Goal: Find specific page/section: Find specific page/section

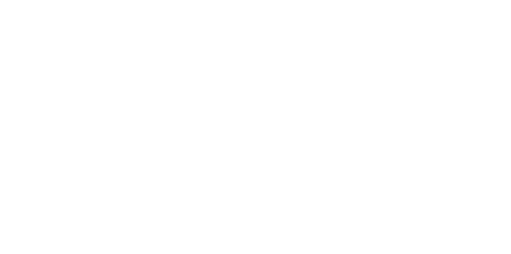
select select "Song"
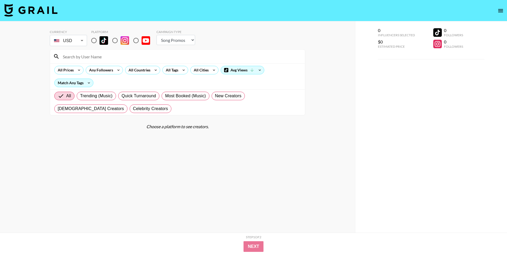
click at [96, 39] on input "radio" at bounding box center [93, 40] width 11 height 11
radio input "true"
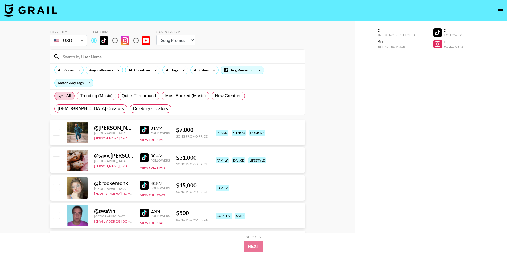
click at [100, 59] on input at bounding box center [181, 56] width 242 height 9
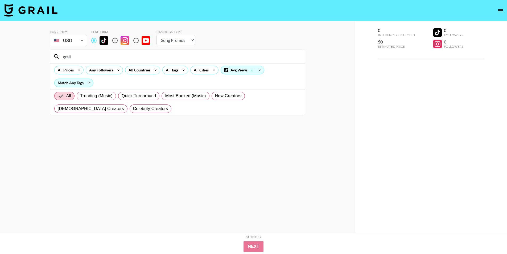
click at [100, 58] on input "grail" at bounding box center [181, 56] width 242 height 9
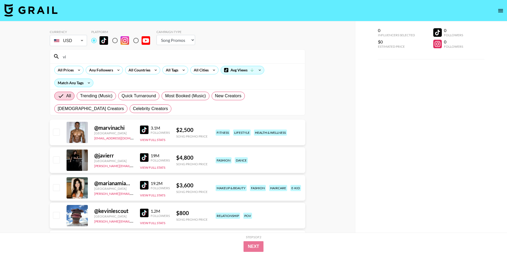
type input "v"
